Goal: Obtain resource: Obtain resource

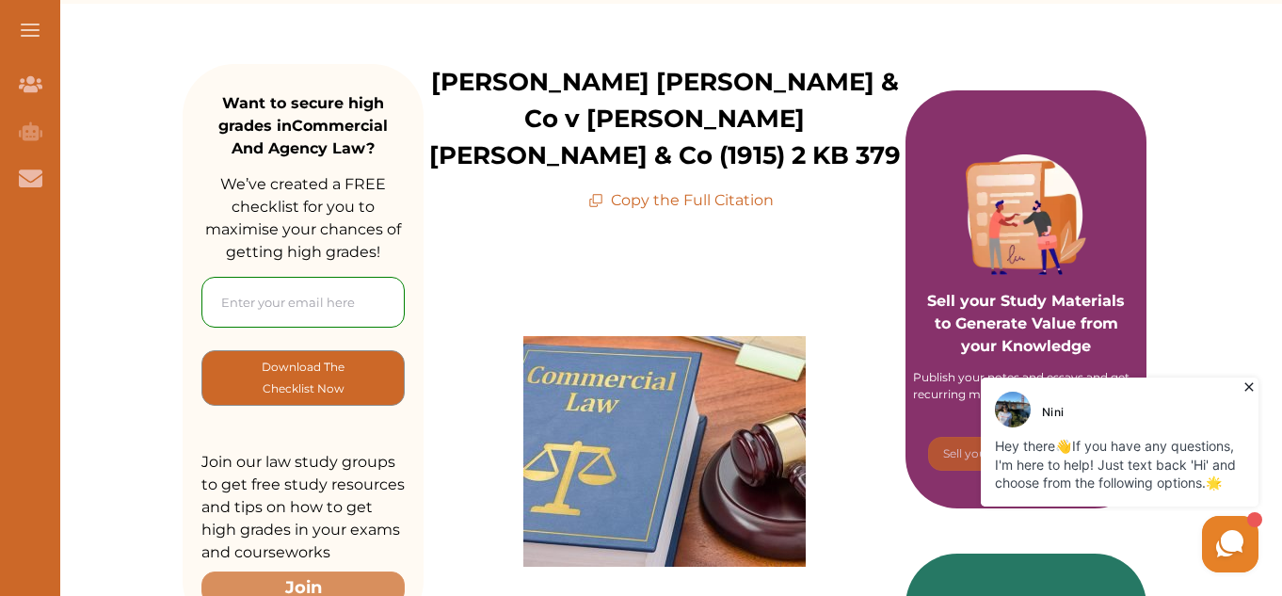
scroll to position [222, 0]
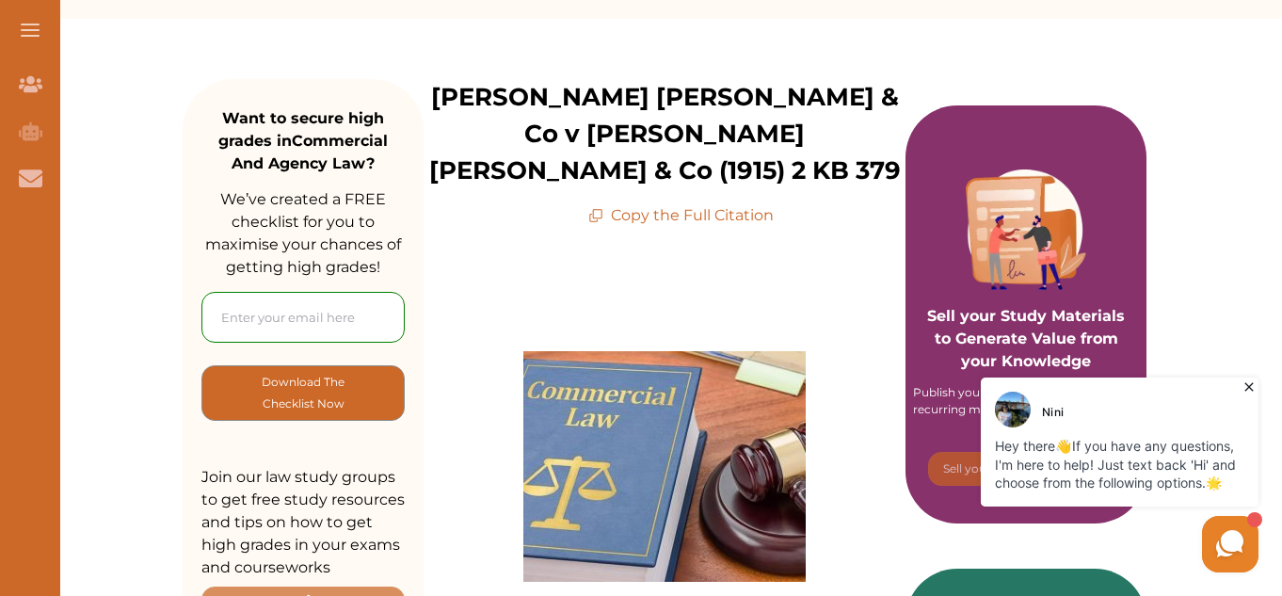
click at [702, 167] on div "[PERSON_NAME] [PERSON_NAME] & Co v [PERSON_NAME] [PERSON_NAME] & Co (1915) 2 KB…" at bounding box center [664, 153] width 482 height 148
click at [696, 204] on p "Copy the Full Citation" at bounding box center [680, 215] width 185 height 23
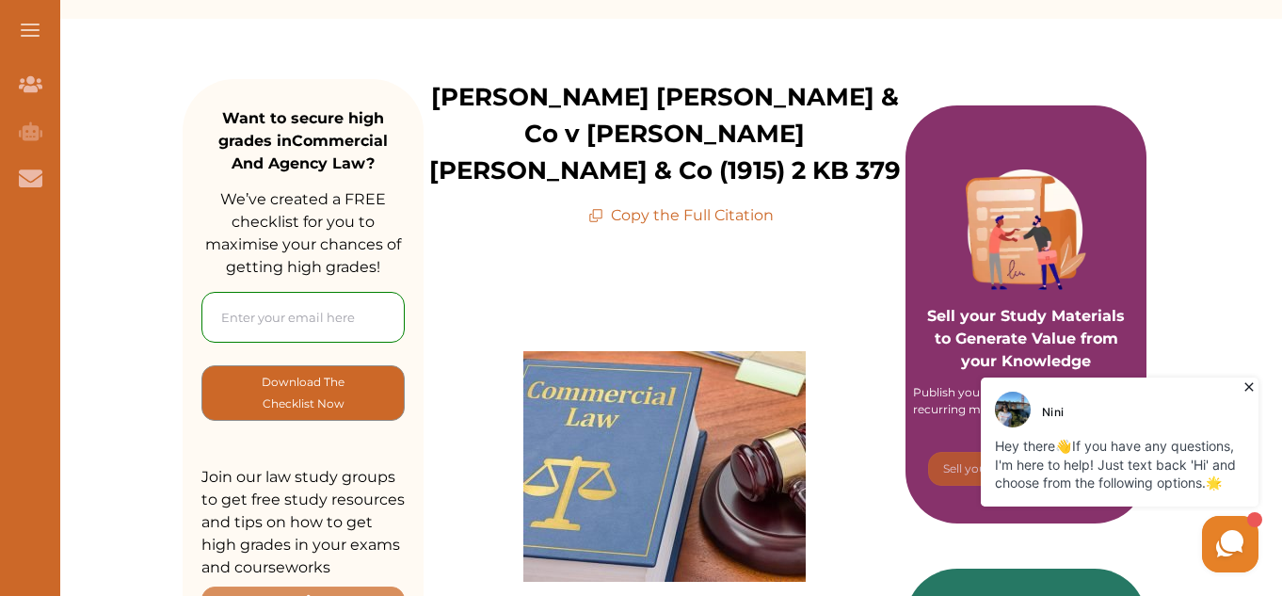
click at [644, 204] on p "Copy the Full Citation" at bounding box center [680, 215] width 185 height 23
